Goal: Task Accomplishment & Management: Manage account settings

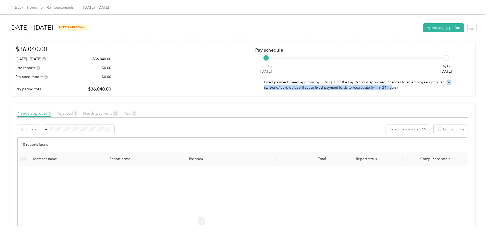
click at [298, 90] on p "Fixed payments need approval by [DATE]. Until the Pay Period is approved, chang…" at bounding box center [358, 85] width 188 height 11
click at [332, 88] on p "Fixed payments need approval by [DATE]. Until the Pay Period is approved, chang…" at bounding box center [358, 85] width 188 height 11
click at [74, 7] on link "Reimbursements" at bounding box center [60, 7] width 27 height 4
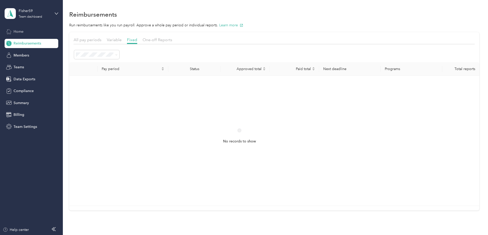
click at [19, 33] on span "Home" at bounding box center [19, 31] width 10 height 5
